Goal: Find contact information: Find contact information

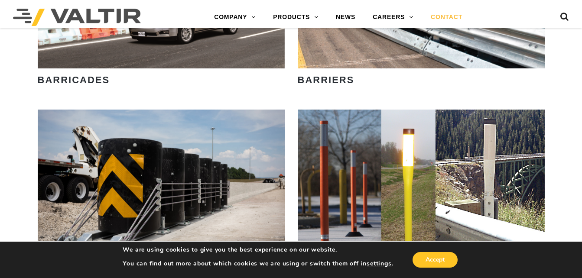
click at [449, 16] on link "CONTACT" at bounding box center [446, 17] width 49 height 17
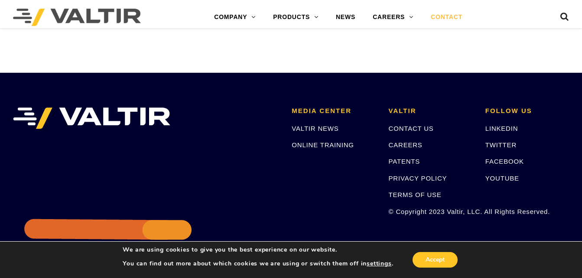
scroll to position [1226, 0]
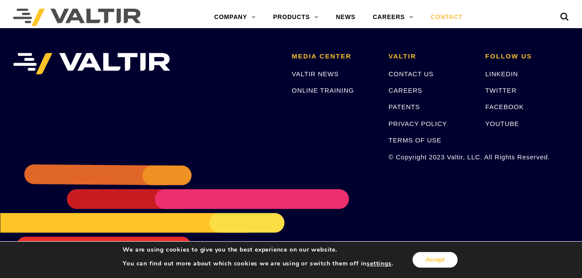
click at [444, 256] on button "Accept" at bounding box center [435, 260] width 45 height 16
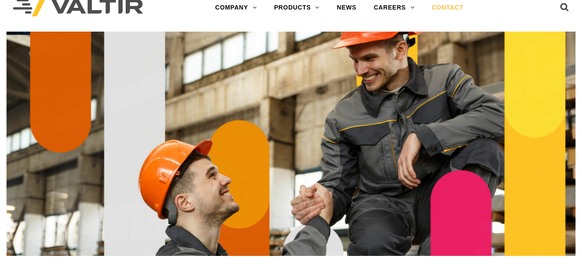
scroll to position [0, 0]
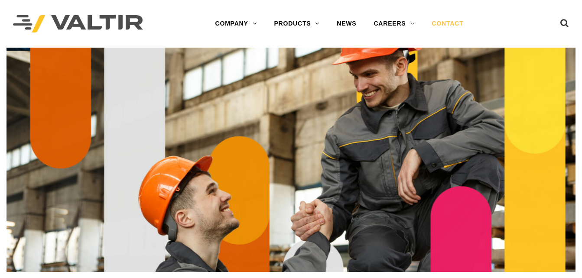
click at [456, 21] on link "CONTACT" at bounding box center [447, 23] width 49 height 17
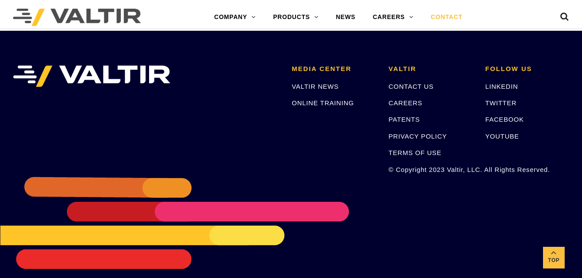
scroll to position [1226, 0]
